Goal: Transaction & Acquisition: Purchase product/service

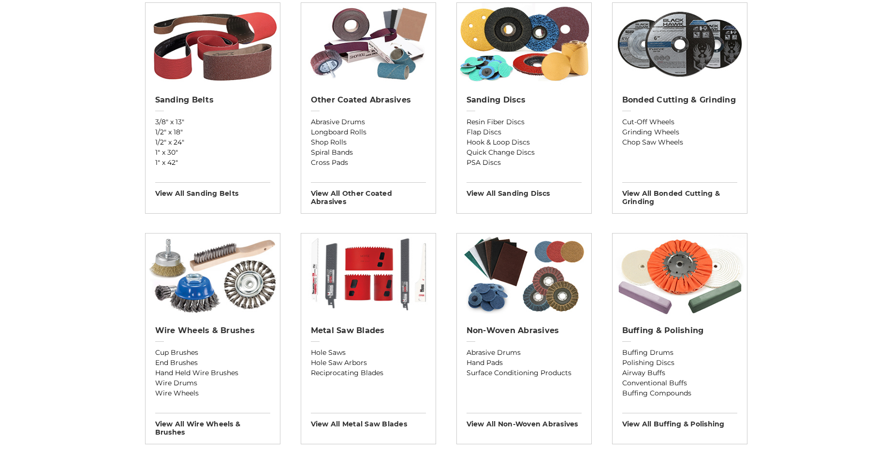
scroll to position [387, 0]
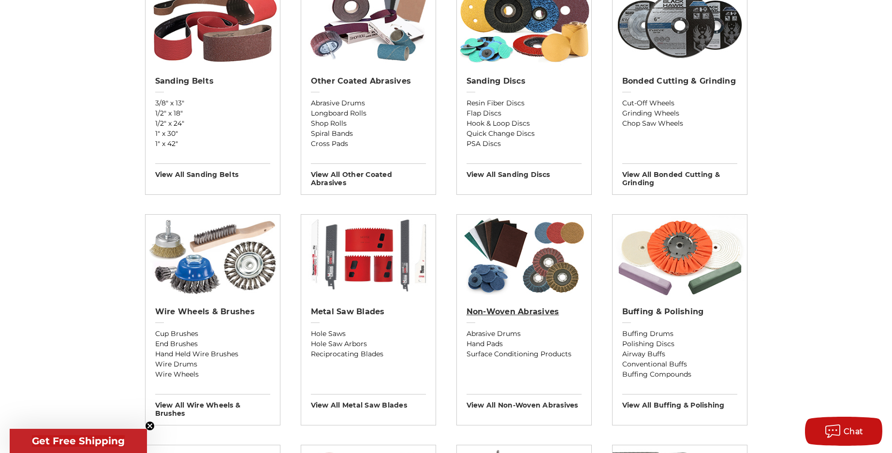
click at [493, 312] on h2 "Non-woven Abrasives" at bounding box center [523, 312] width 115 height 10
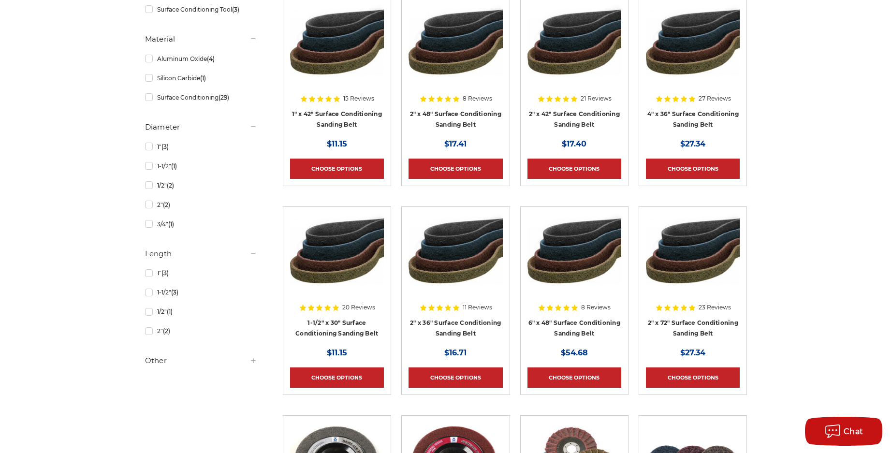
scroll to position [725, 0]
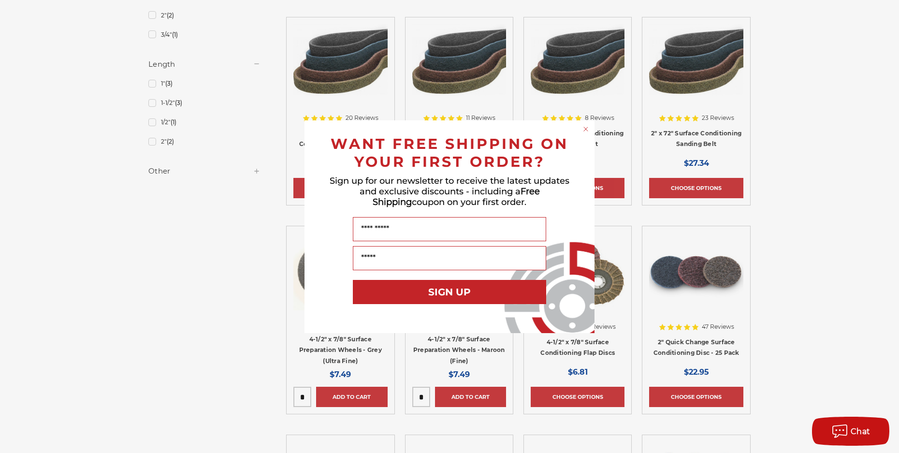
click at [587, 129] on circle "Close dialog" at bounding box center [585, 128] width 9 height 9
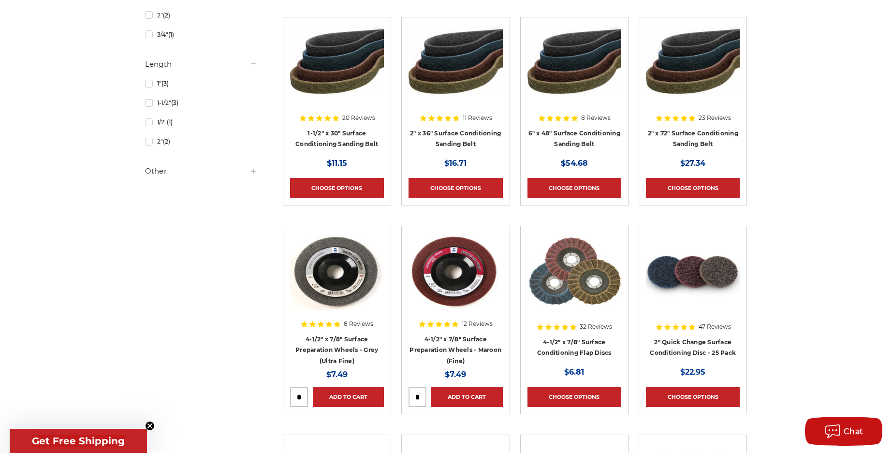
click at [705, 340] on div at bounding box center [693, 295] width 94 height 124
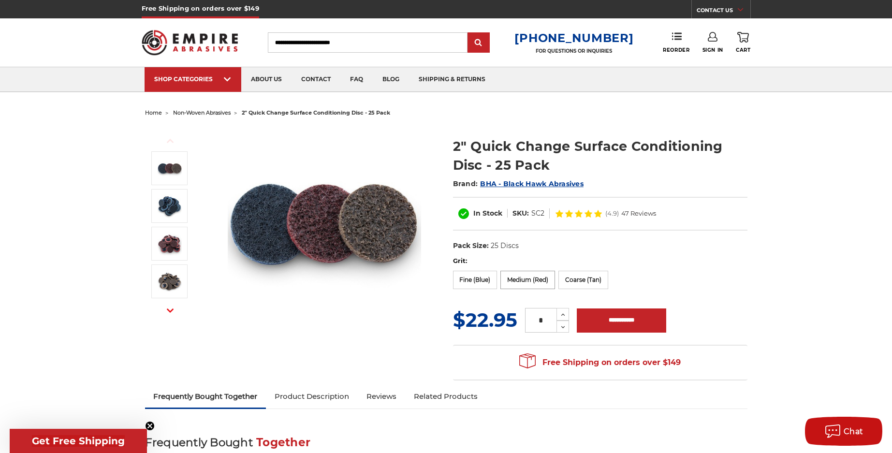
click at [536, 278] on label "Medium (Red)" at bounding box center [527, 280] width 55 height 18
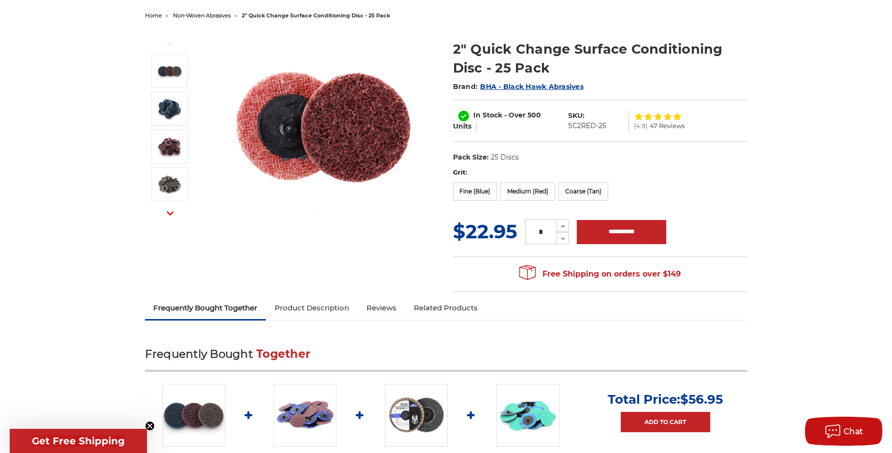
scroll to position [97, 0]
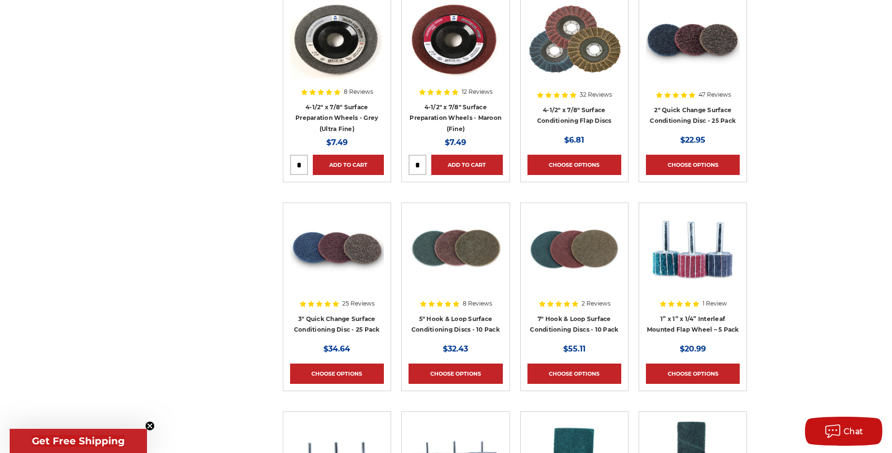
scroll to position [967, 0]
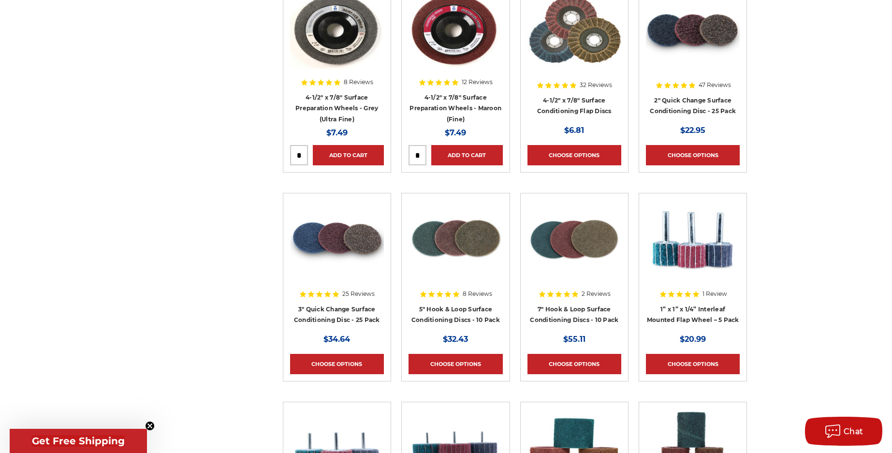
click at [335, 309] on div at bounding box center [337, 262] width 94 height 124
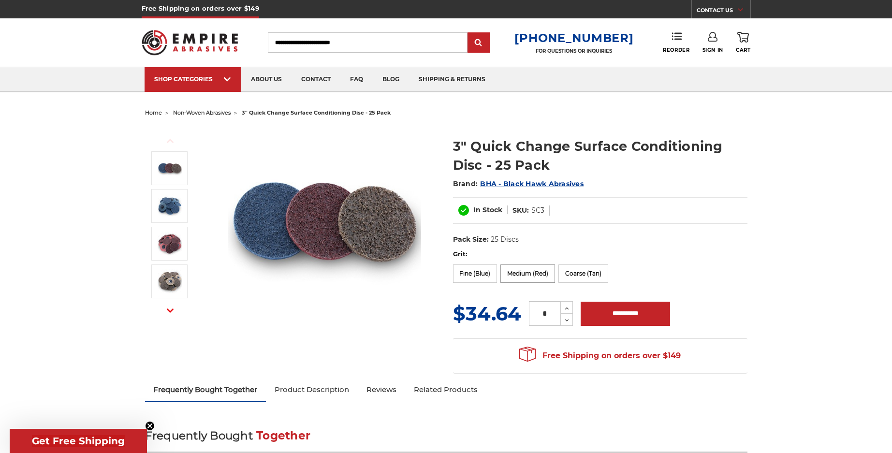
click at [522, 274] on label "Medium (Red)" at bounding box center [527, 273] width 55 height 18
